Goal: Task Accomplishment & Management: Use online tool/utility

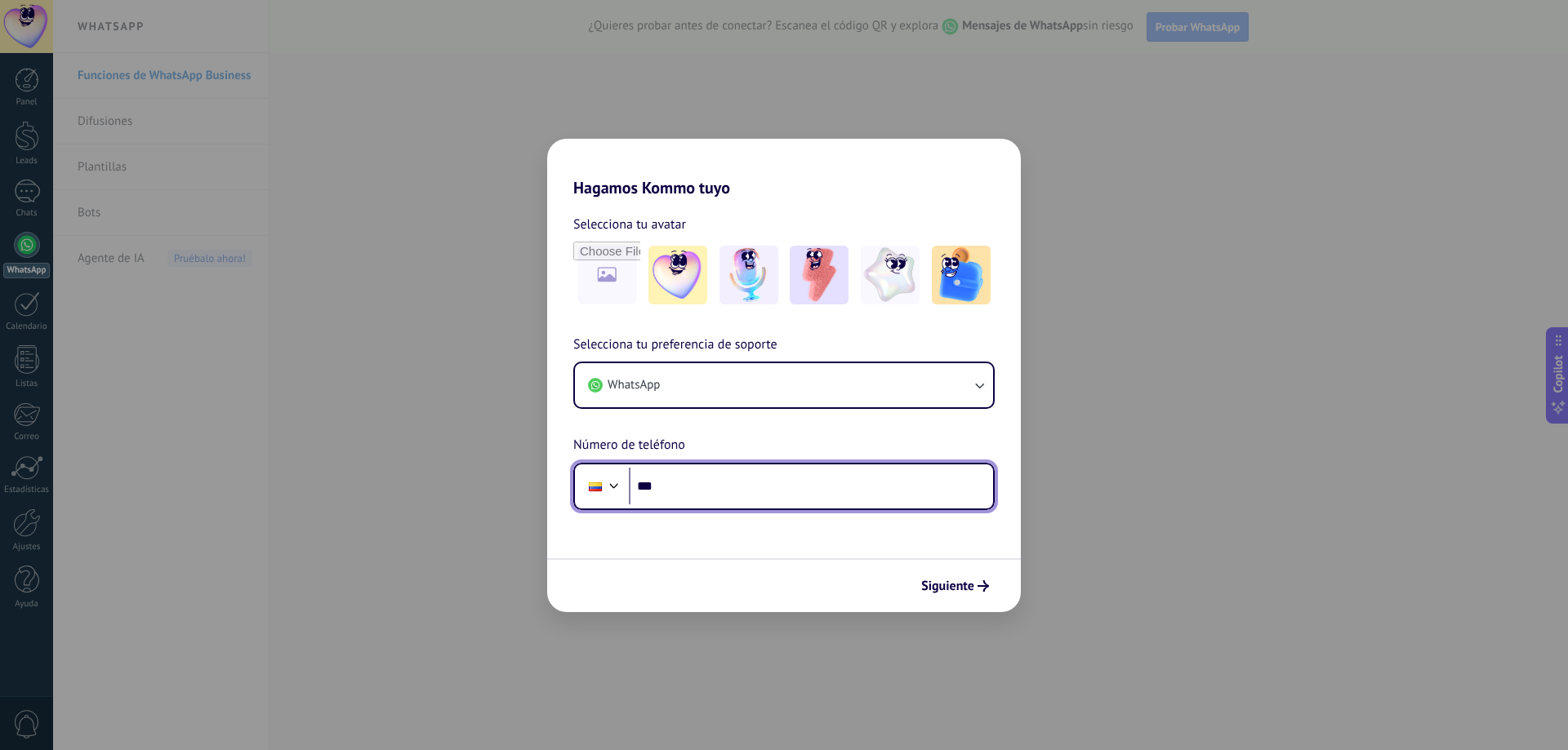
click at [760, 492] on input "***" at bounding box center [811, 487] width 364 height 38
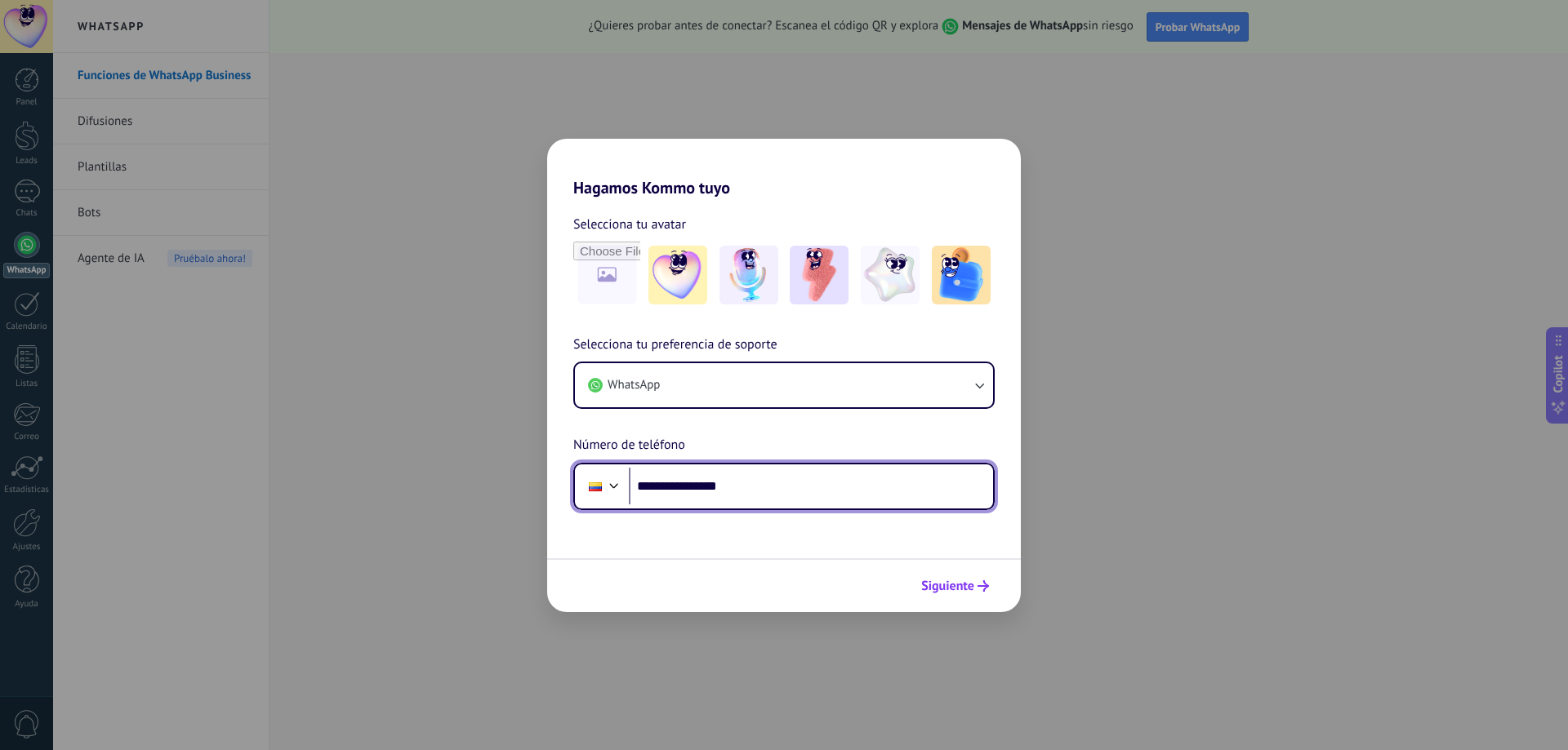
type input "**********"
click at [969, 585] on span "Siguiente" at bounding box center [948, 587] width 53 height 12
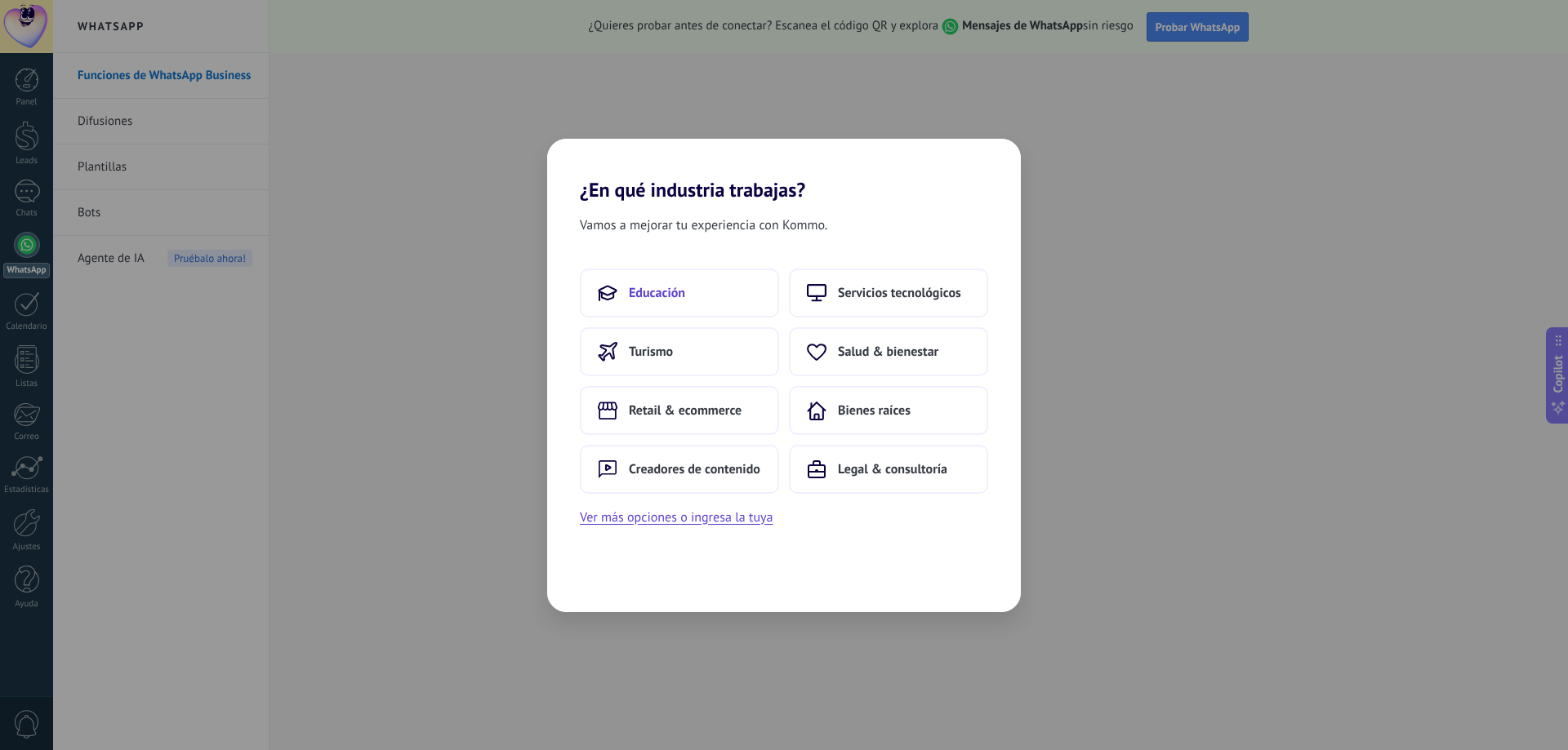
click at [714, 292] on button "Educación" at bounding box center [679, 293] width 199 height 49
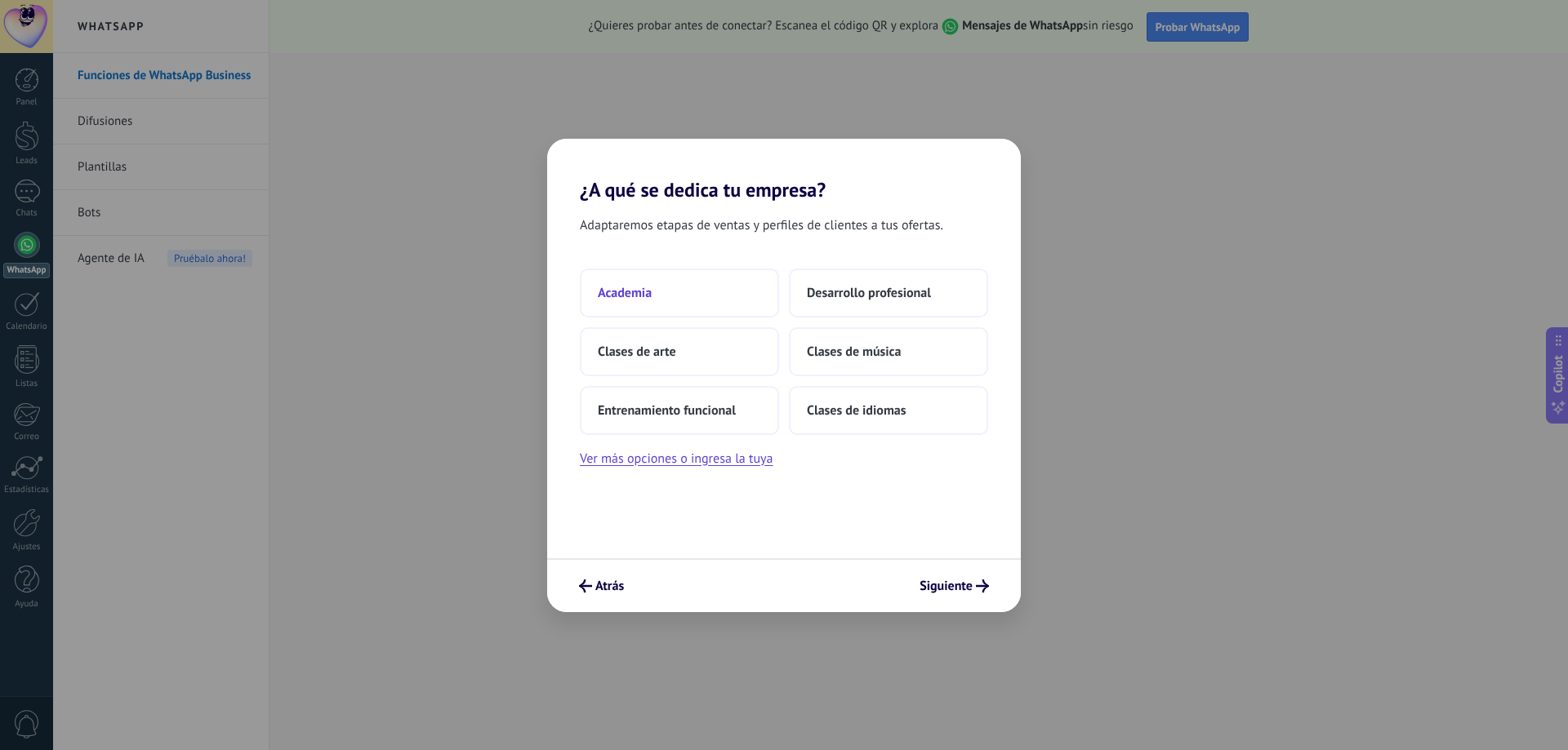
click at [689, 290] on button "Academia" at bounding box center [679, 293] width 199 height 49
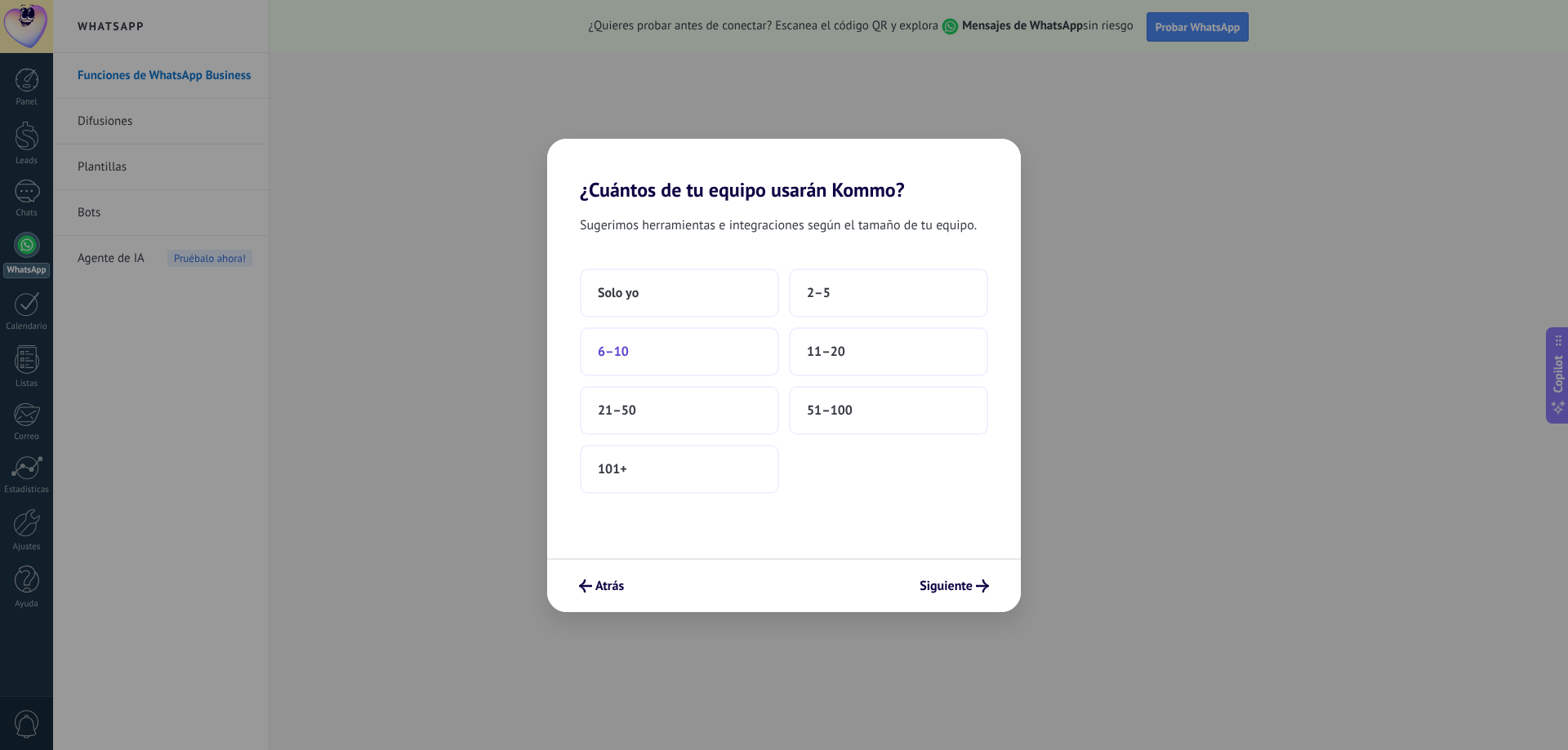
click at [680, 340] on button "6–10" at bounding box center [679, 352] width 199 height 49
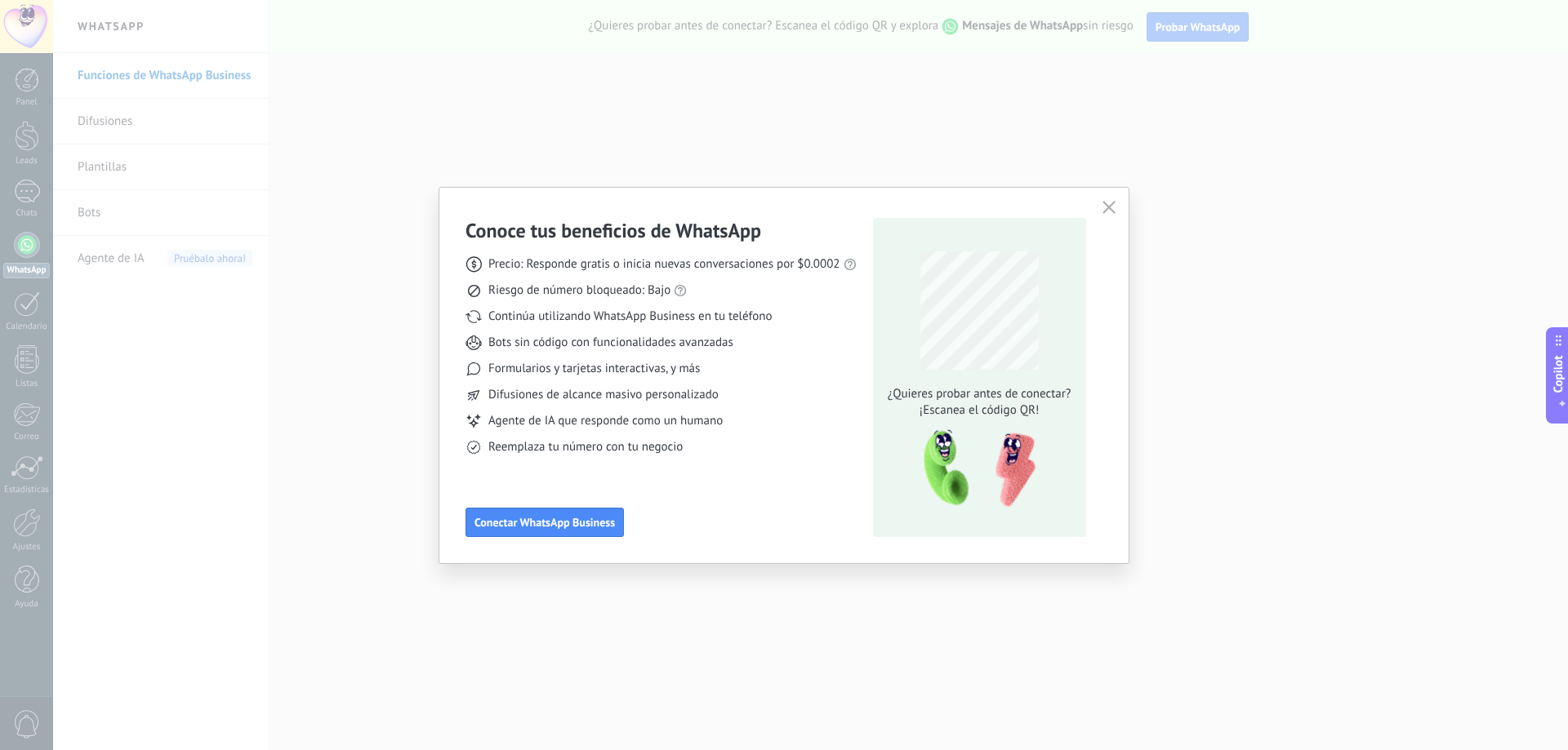
click at [773, 349] on div "Bots sin código con funcionalidades avanzadas" at bounding box center [660, 342] width 391 height 17
click at [583, 525] on span "Conectar WhatsApp Business" at bounding box center [544, 522] width 141 height 12
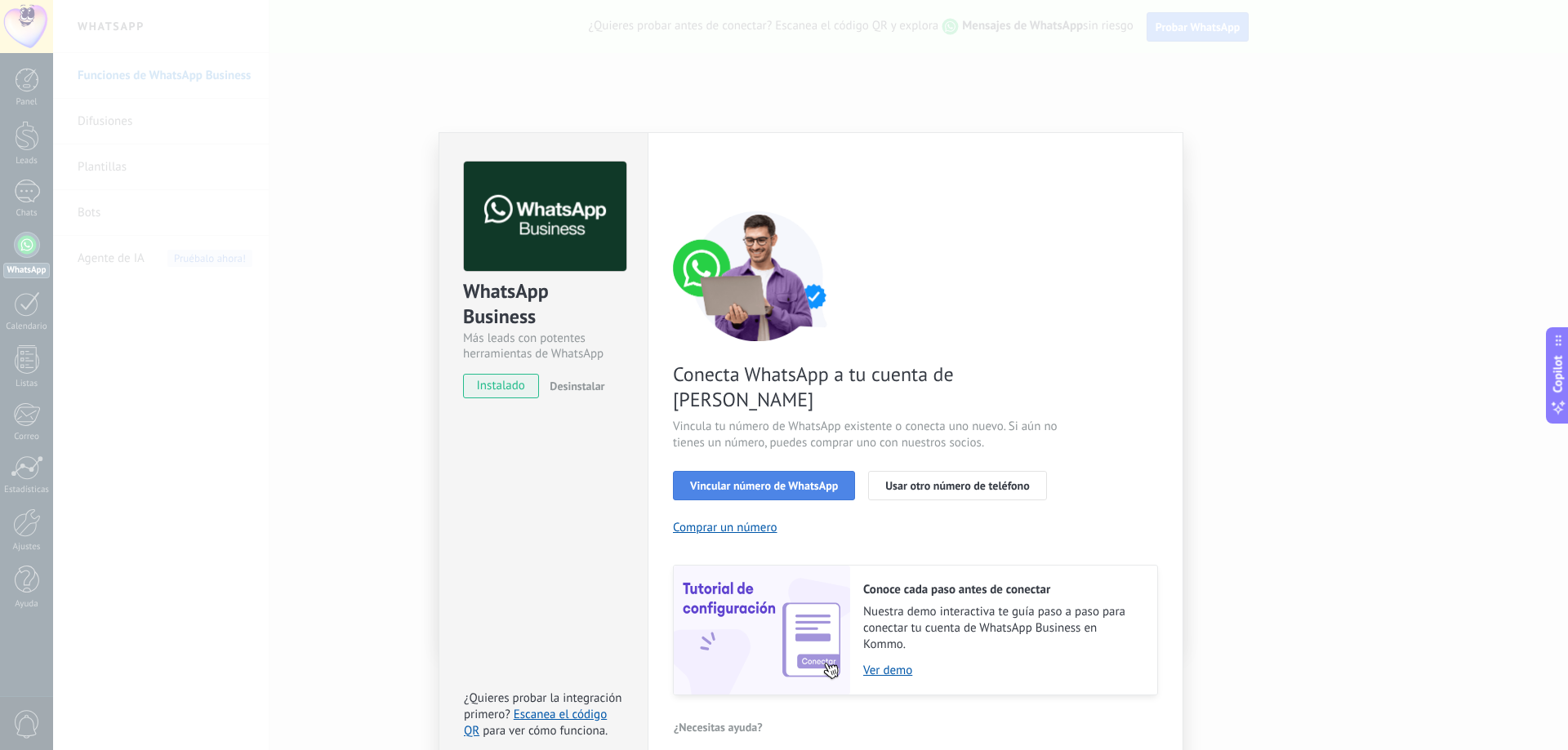
click at [809, 480] on span "Vincular número de WhatsApp" at bounding box center [763, 486] width 147 height 12
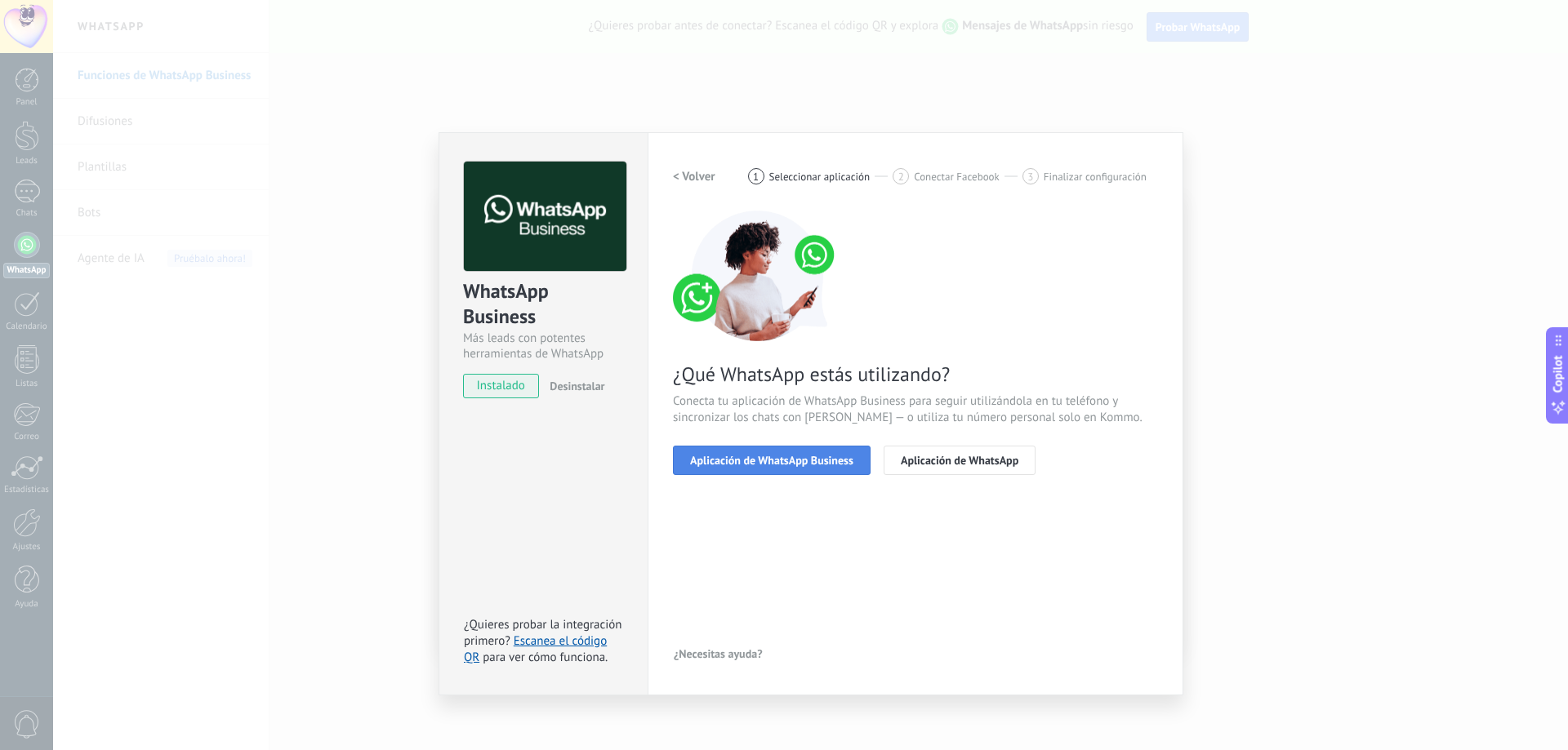
click at [817, 460] on span "Aplicación de WhatsApp Business" at bounding box center [771, 461] width 163 height 12
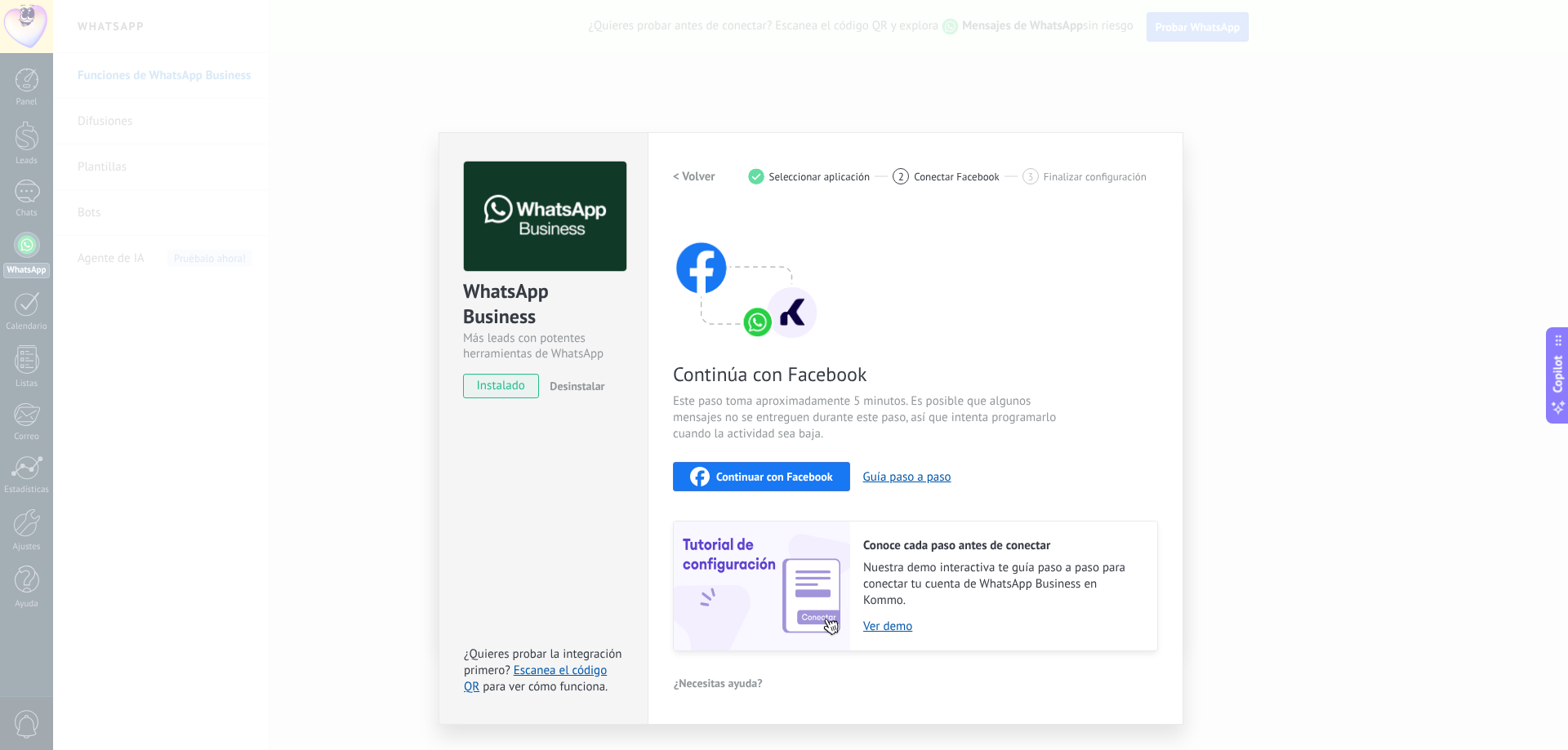
click at [806, 478] on span "Continuar con Facebook" at bounding box center [775, 477] width 117 height 12
click at [1290, 230] on div "WhatsApp Business Más leads con potentes herramientas de WhatsApp instalado Des…" at bounding box center [811, 375] width 1516 height 750
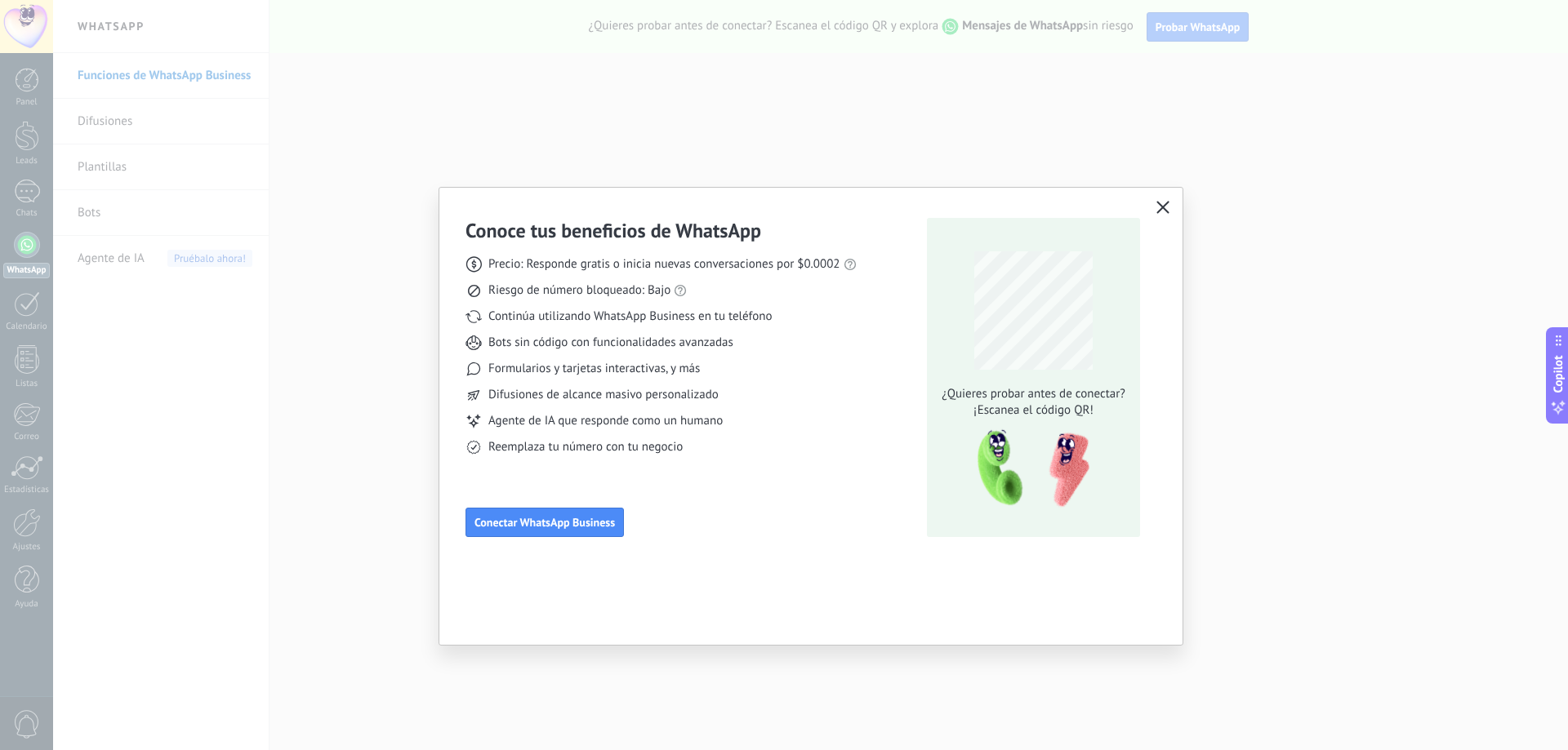
click at [1166, 206] on use "button" at bounding box center [1163, 207] width 12 height 12
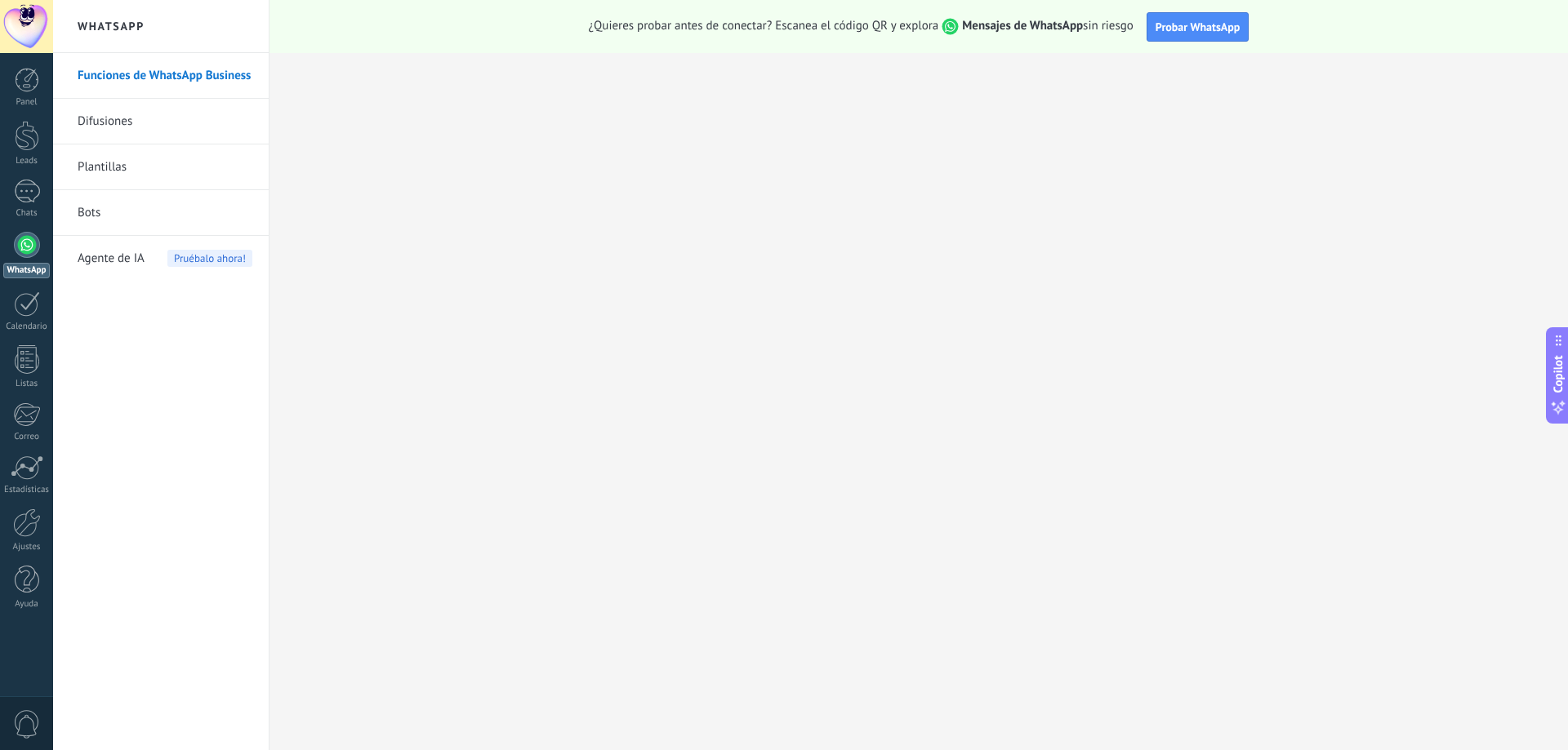
click at [1166, 206] on div at bounding box center [784, 375] width 1568 height 750
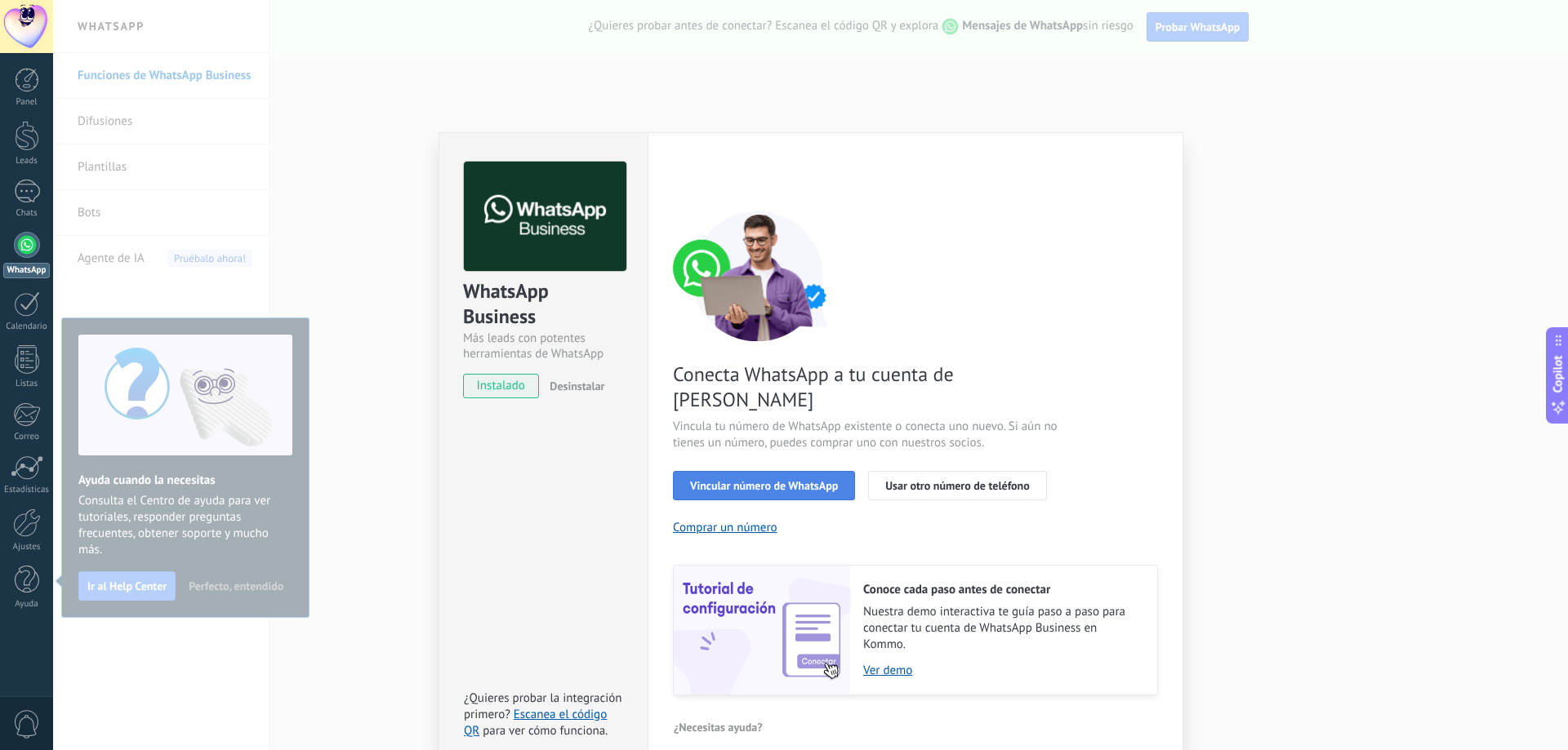
click at [815, 480] on span "Vincular número de WhatsApp" at bounding box center [763, 486] width 147 height 12
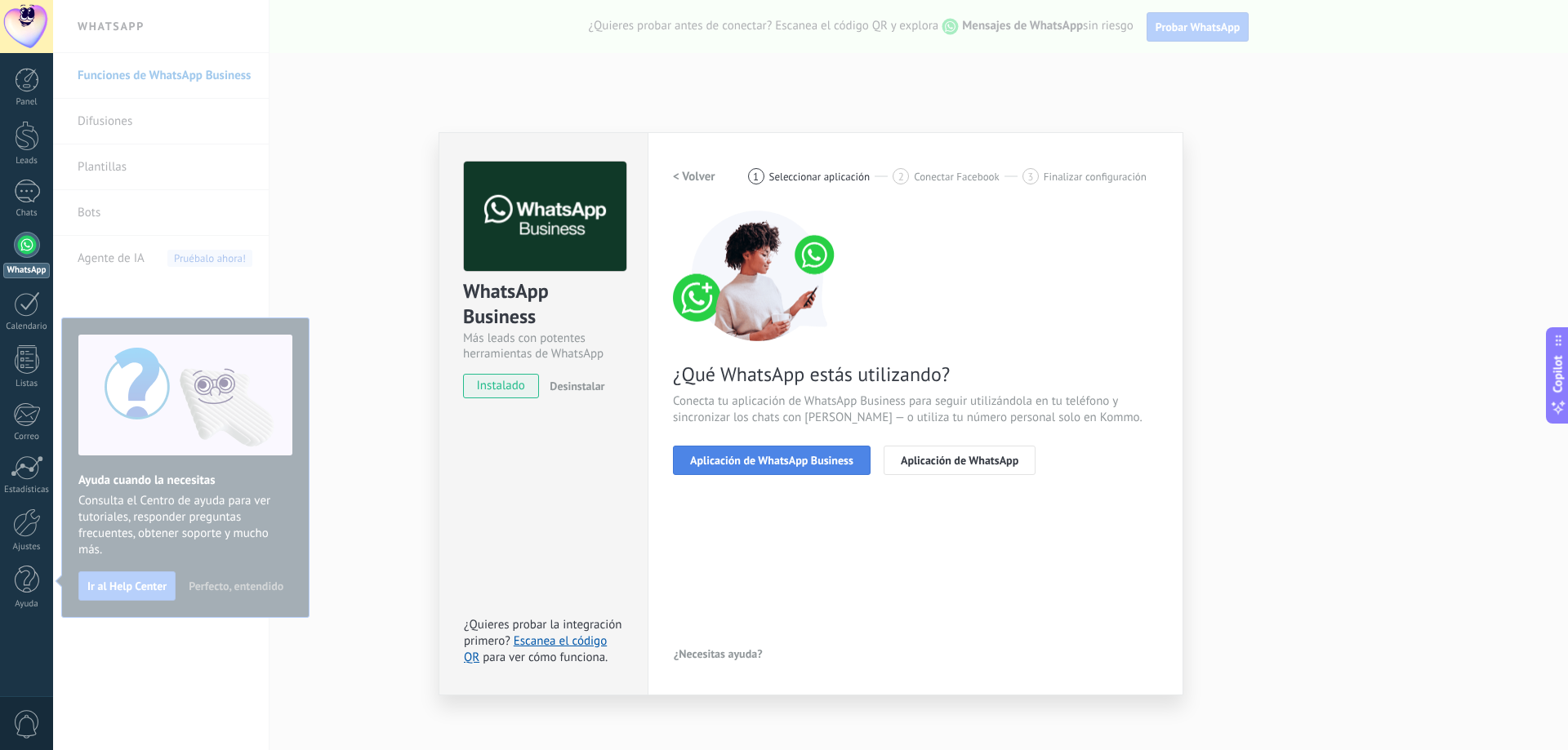
click at [815, 460] on span "Aplicación de WhatsApp Business" at bounding box center [771, 461] width 163 height 12
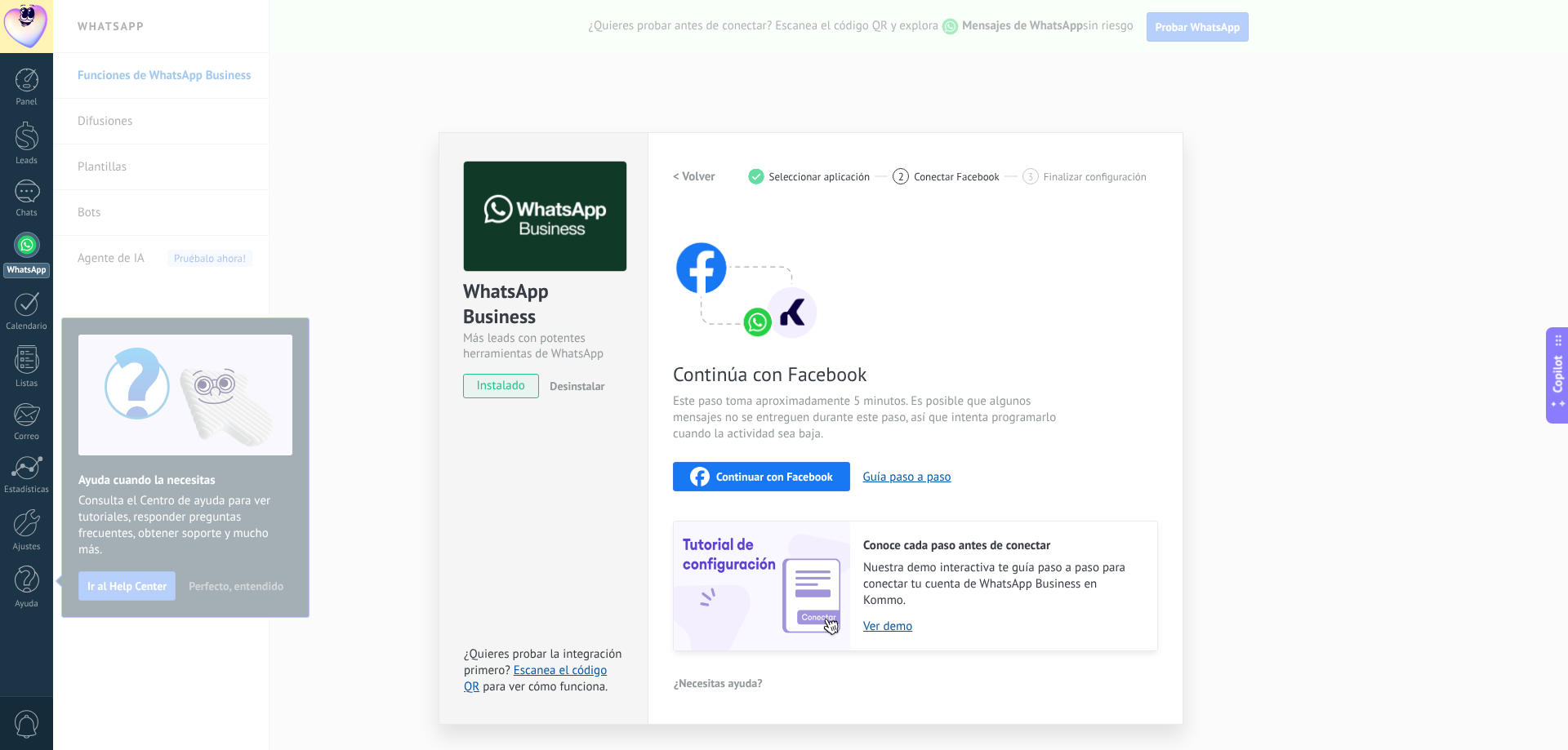
click at [1082, 177] on span "Finalizar configuración" at bounding box center [1096, 176] width 103 height 12
click at [991, 457] on div "Continúa con Facebook Este paso toma aproximadamente 5 minutos. Es posible que …" at bounding box center [916, 431] width 485 height 441
click at [922, 480] on button "Guía paso a paso" at bounding box center [907, 477] width 88 height 16
click at [755, 478] on span "Continuar con Facebook" at bounding box center [775, 477] width 117 height 12
click at [979, 171] on span "Conectar Facebook" at bounding box center [956, 176] width 86 height 12
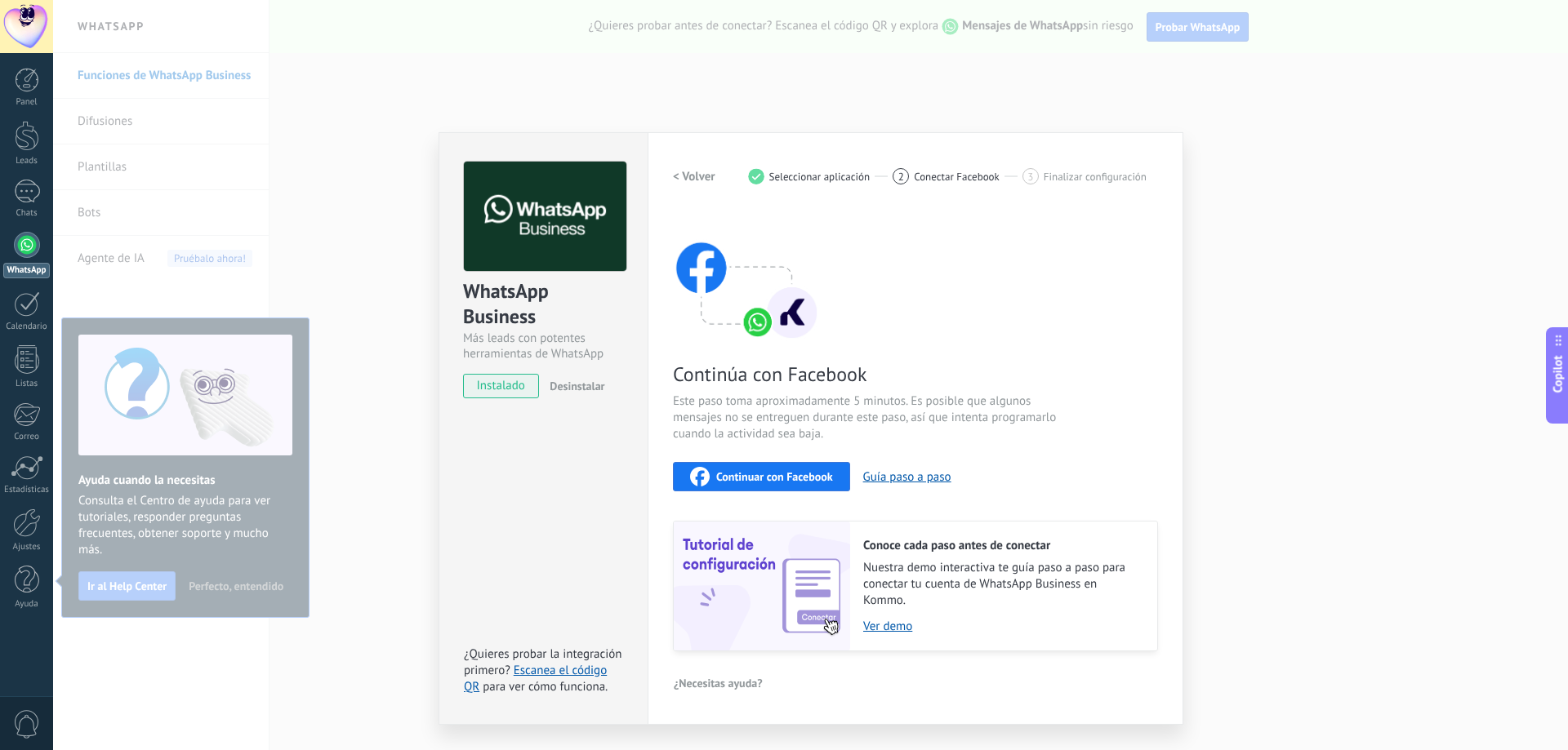
click at [573, 386] on span "Desinstalar" at bounding box center [576, 386] width 54 height 15
